Goal: Task Accomplishment & Management: Manage account settings

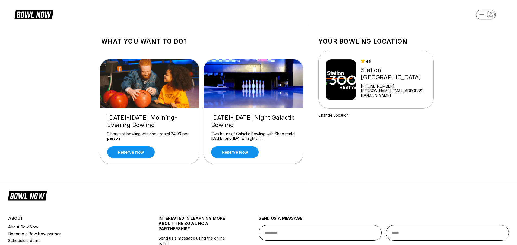
click at [418, 77] on div "Station [GEOGRAPHIC_DATA]" at bounding box center [396, 73] width 70 height 15
click at [480, 16] on rect "button" at bounding box center [486, 14] width 20 height 9
click at [481, 50] on div "Business Console" at bounding box center [486, 51] width 39 height 9
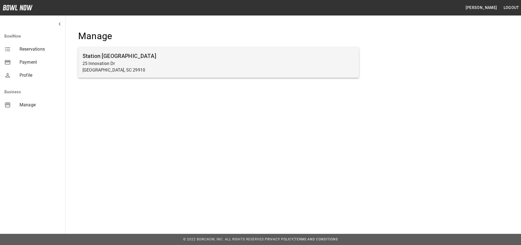
click at [193, 58] on h6 "Station [GEOGRAPHIC_DATA]" at bounding box center [219, 56] width 272 height 9
